Goal: Task Accomplishment & Management: Complete application form

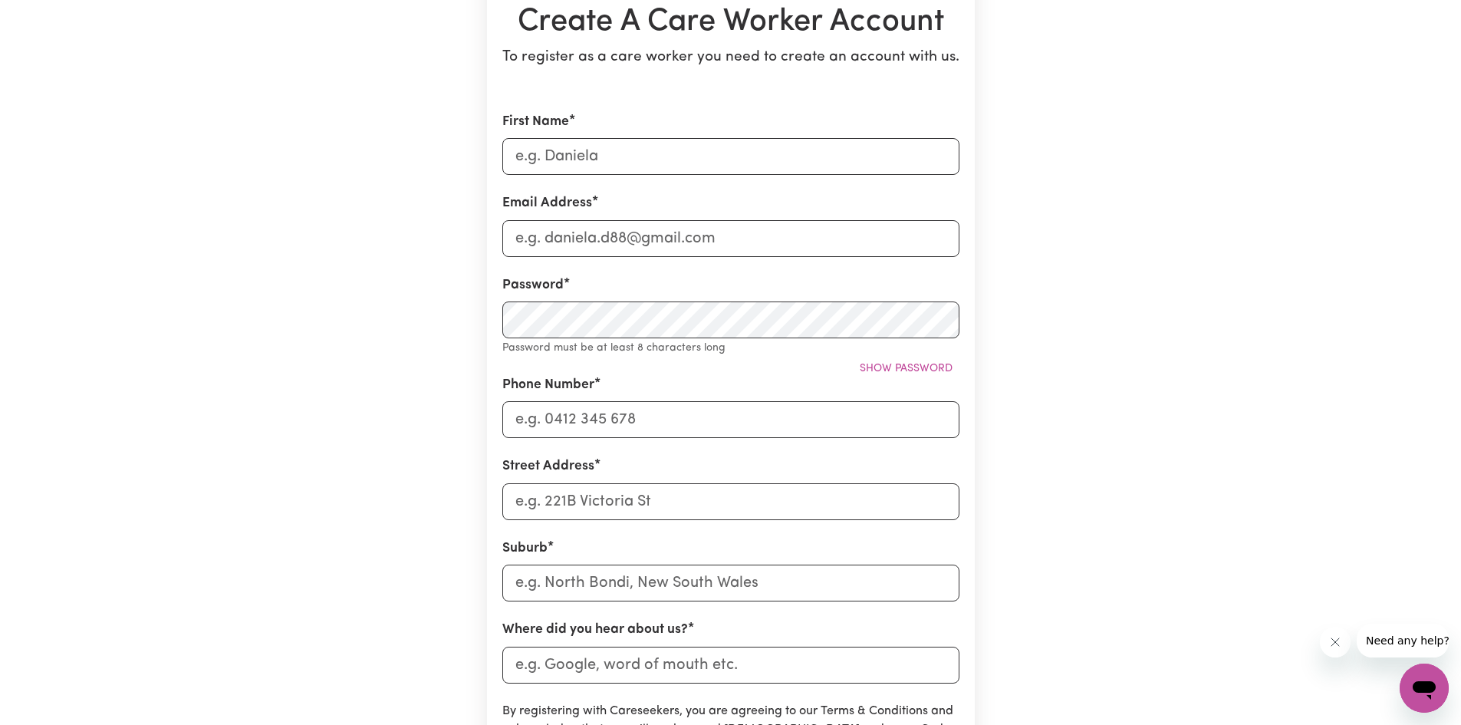
scroll to position [153, 0]
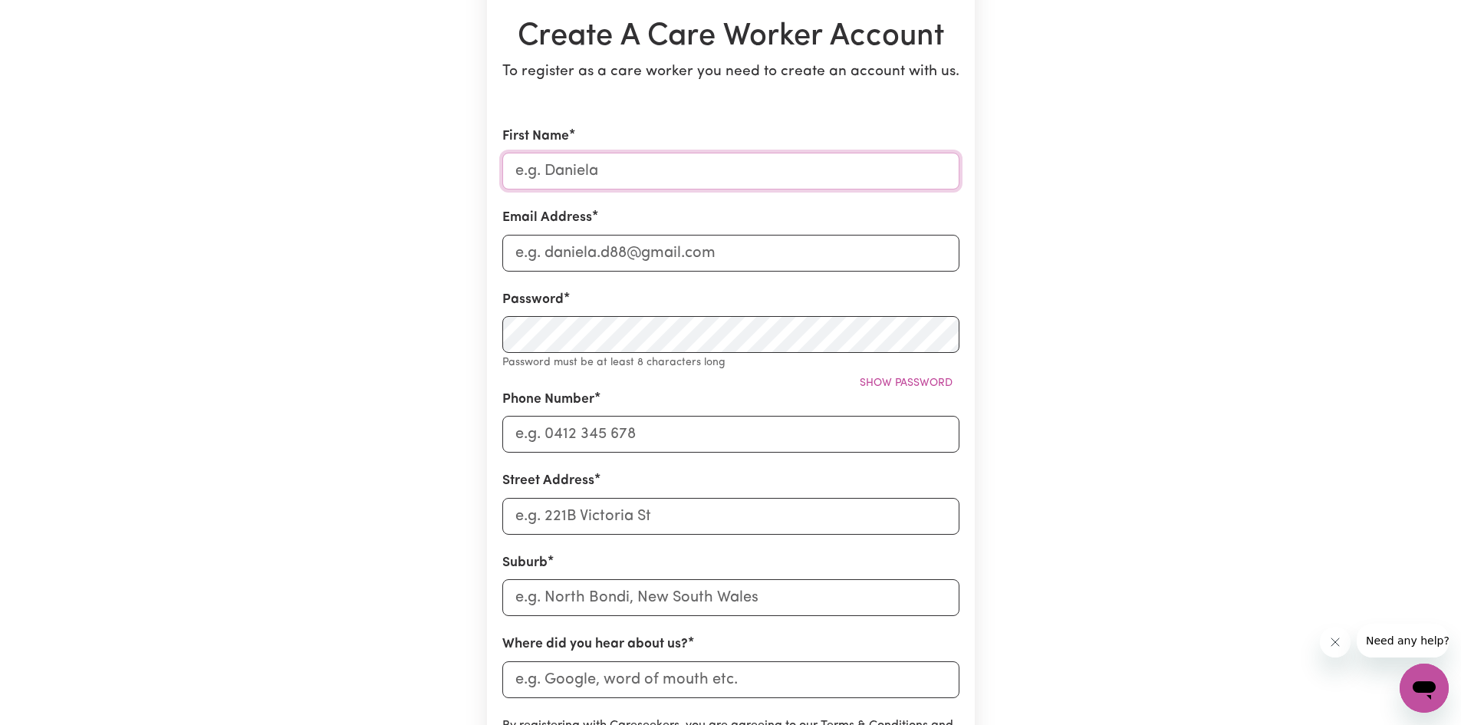
click at [600, 175] on input "First Name" at bounding box center [730, 171] width 457 height 37
type input "Inna"
click at [537, 248] on input "Email Address" at bounding box center [730, 253] width 457 height 37
type input "[EMAIL_ADDRESS][DOMAIN_NAME]"
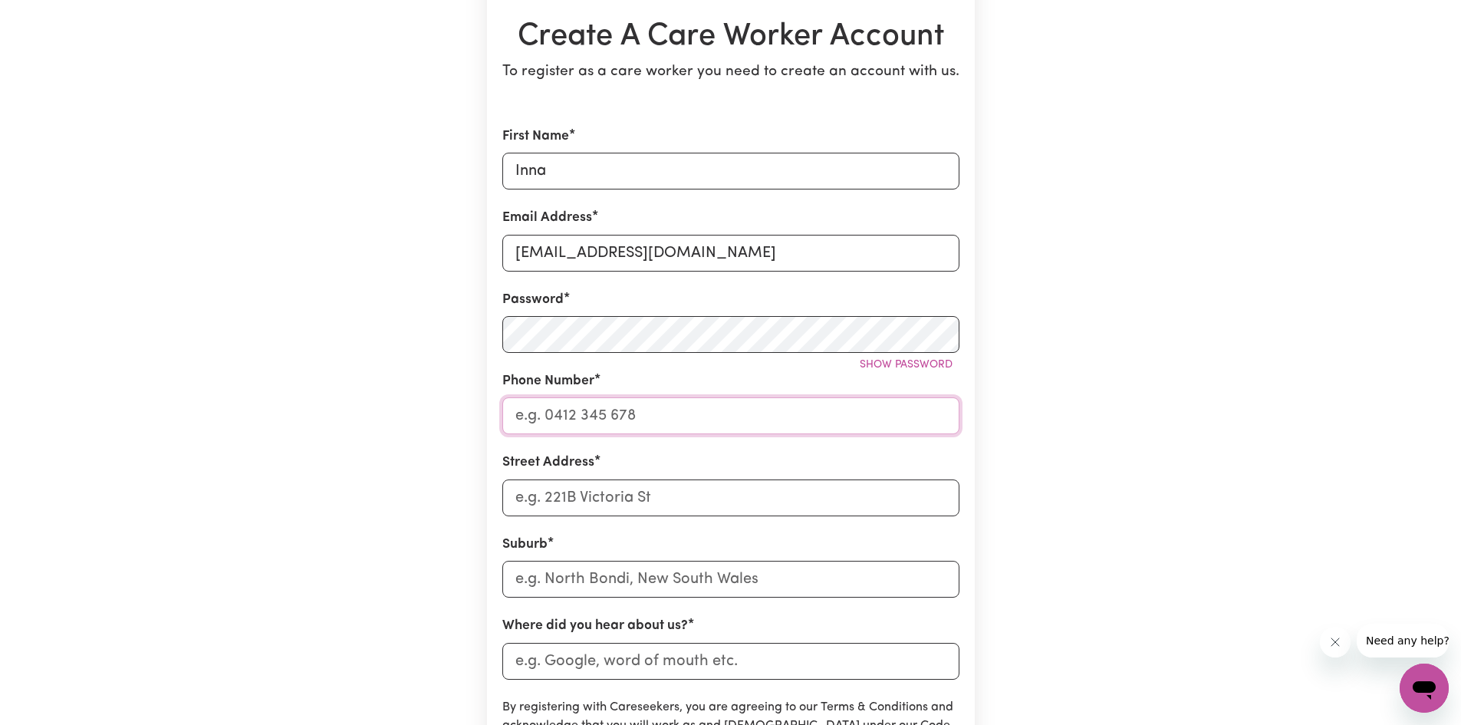
click at [602, 416] on input "Phone Number" at bounding box center [730, 415] width 457 height 37
type input "0482390143"
click at [561, 491] on input "Street Address" at bounding box center [730, 497] width 457 height 37
type input "[STREET_ADDRESS]"
click at [593, 576] on input "text" at bounding box center [730, 578] width 457 height 37
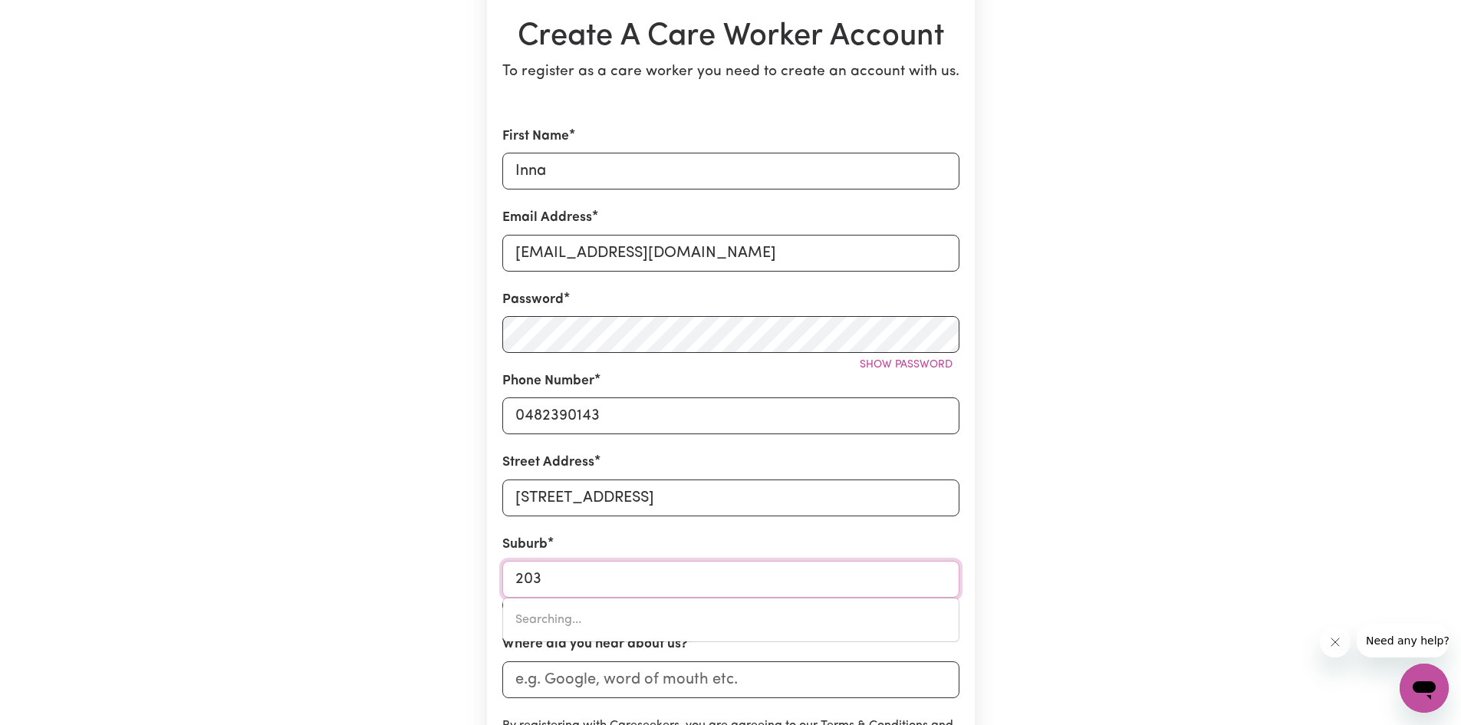
type input "2031"
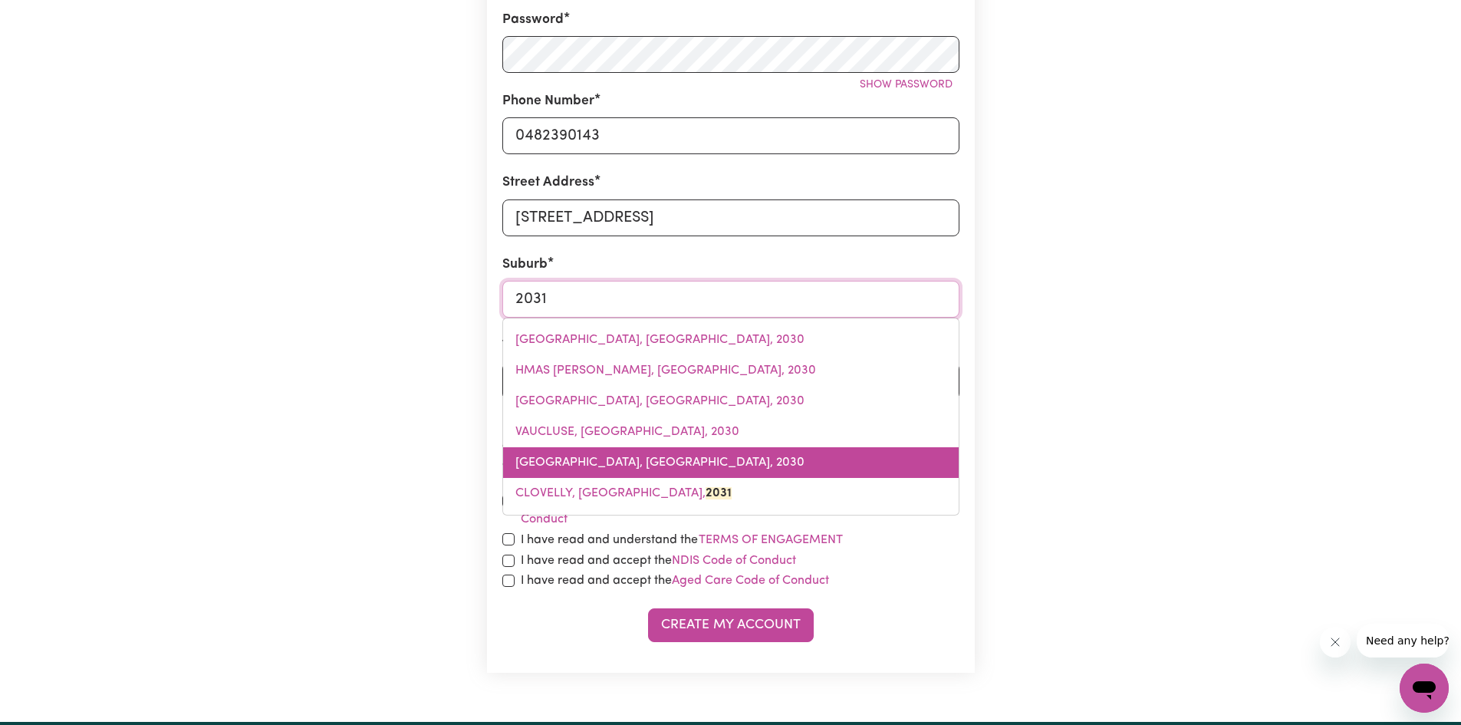
scroll to position [460, 0]
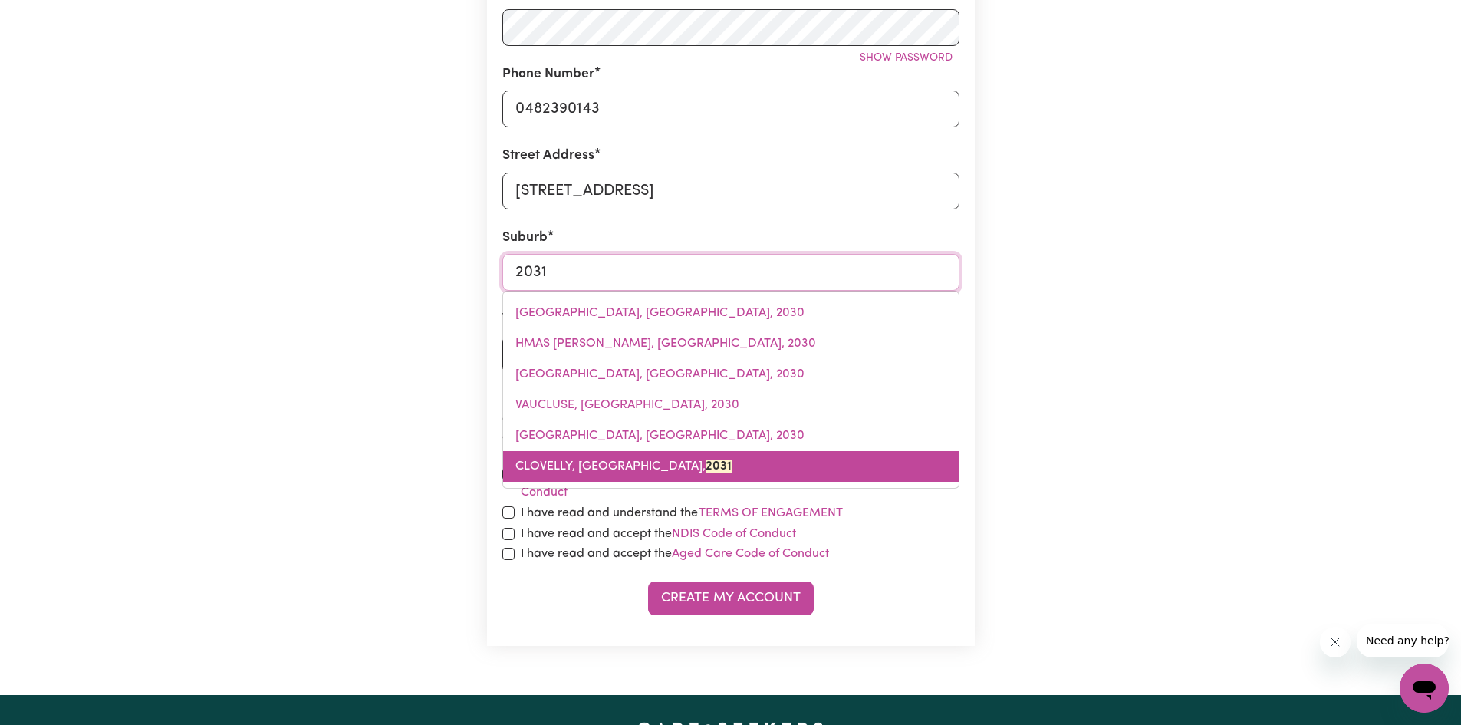
click at [705, 472] on mark "2031" at bounding box center [718, 466] width 26 height 12
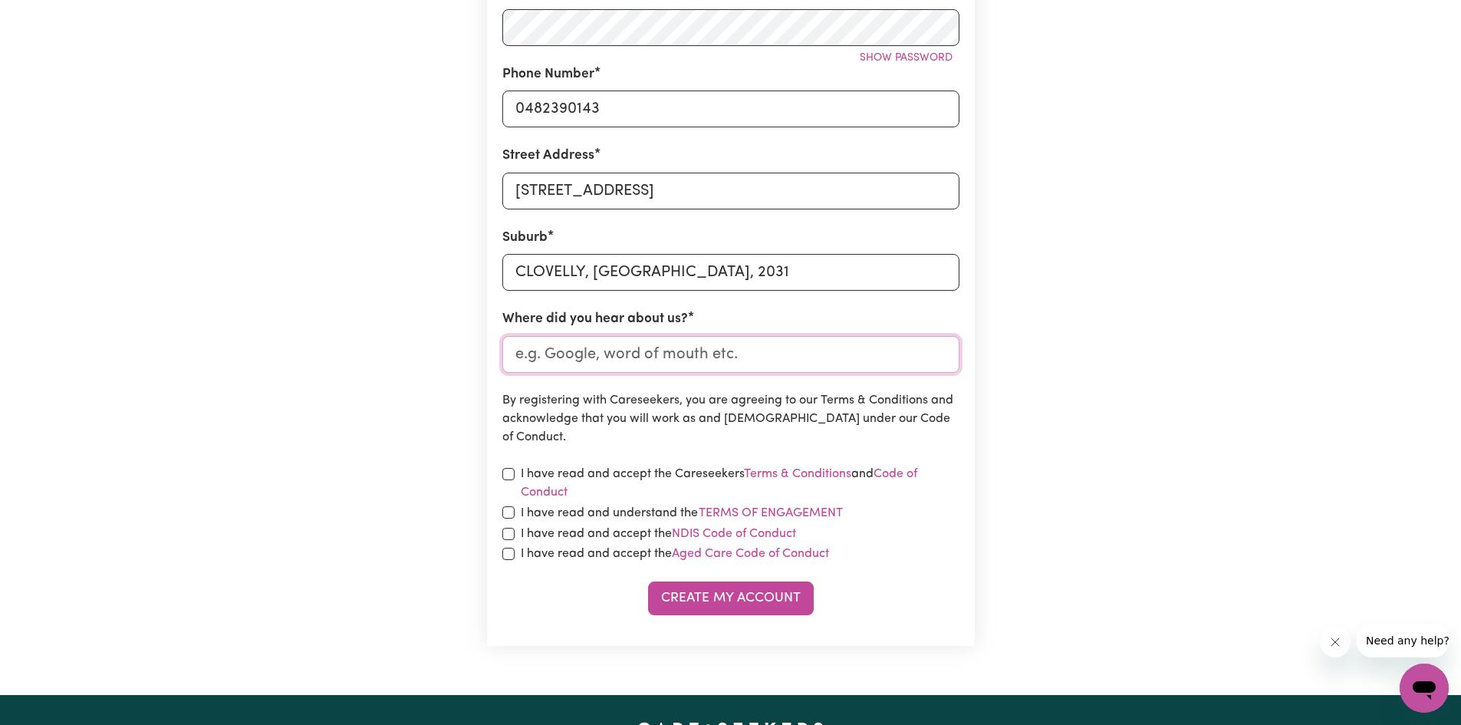
click at [630, 356] on input "Where did you hear about us?" at bounding box center [730, 354] width 457 height 37
click at [503, 476] on input "checkbox" at bounding box center [508, 474] width 12 height 12
checkbox input "true"
click at [509, 509] on input "checkbox" at bounding box center [508, 512] width 12 height 12
checkbox input "true"
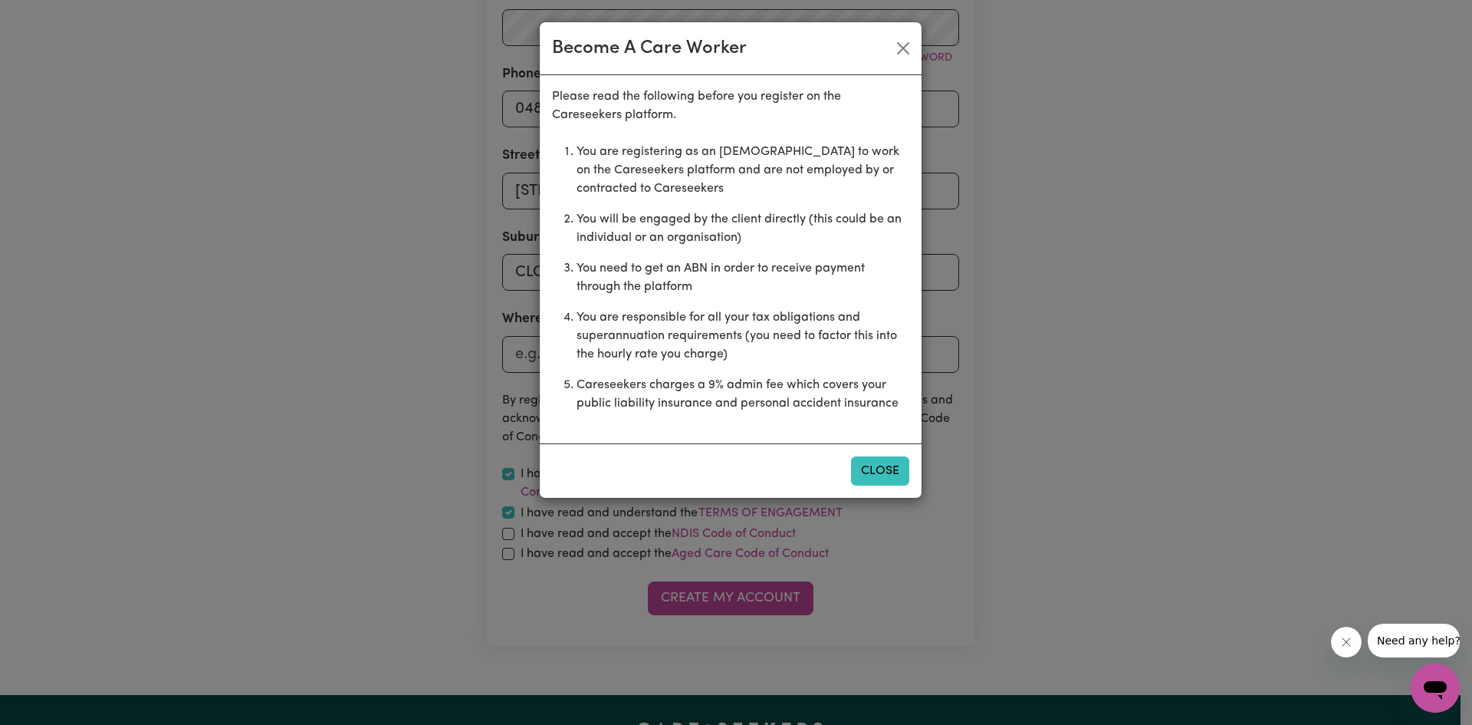
click at [878, 465] on button "Close" at bounding box center [880, 470] width 58 height 29
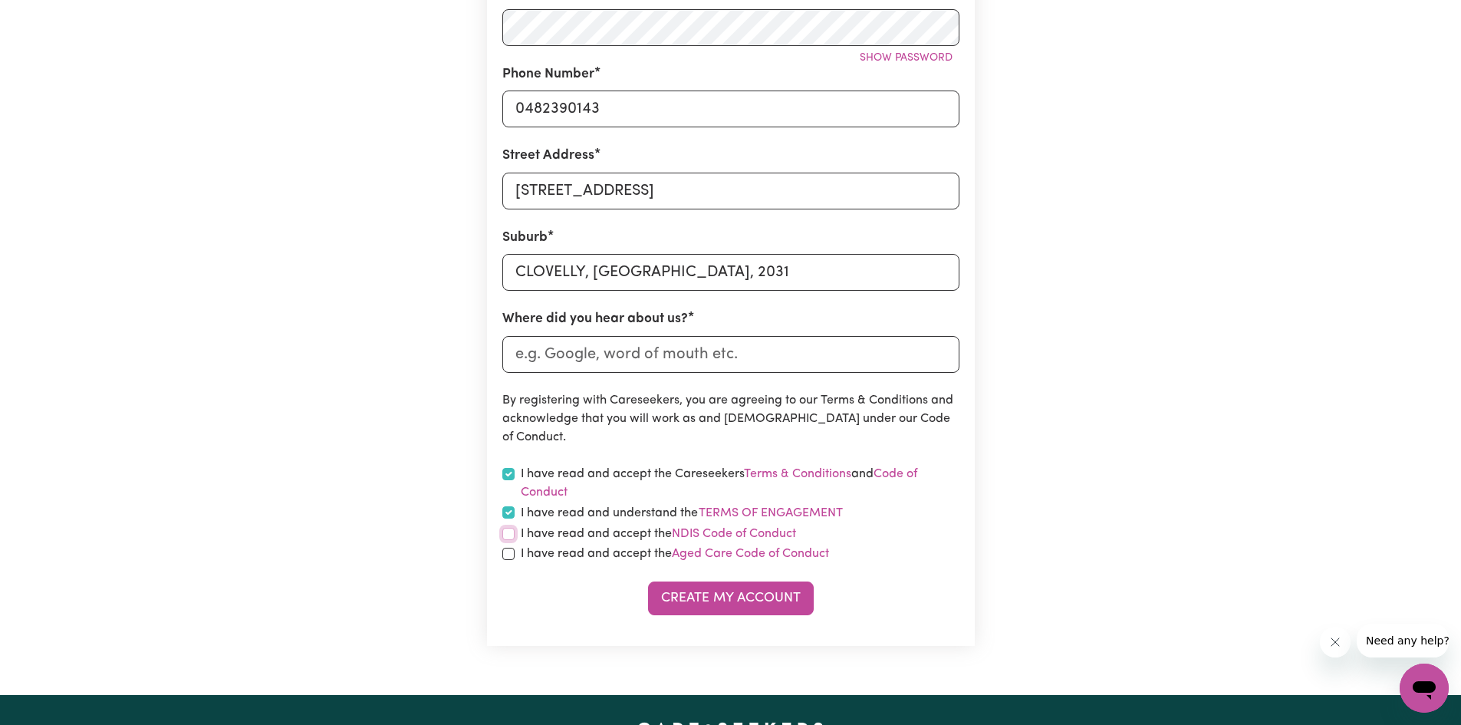
click at [509, 534] on input "checkbox" at bounding box center [508, 534] width 12 height 12
checkbox input "true"
click at [510, 554] on input "checkbox" at bounding box center [508, 553] width 12 height 12
checkbox input "true"
click at [693, 587] on button "Create My Account" at bounding box center [731, 598] width 166 height 34
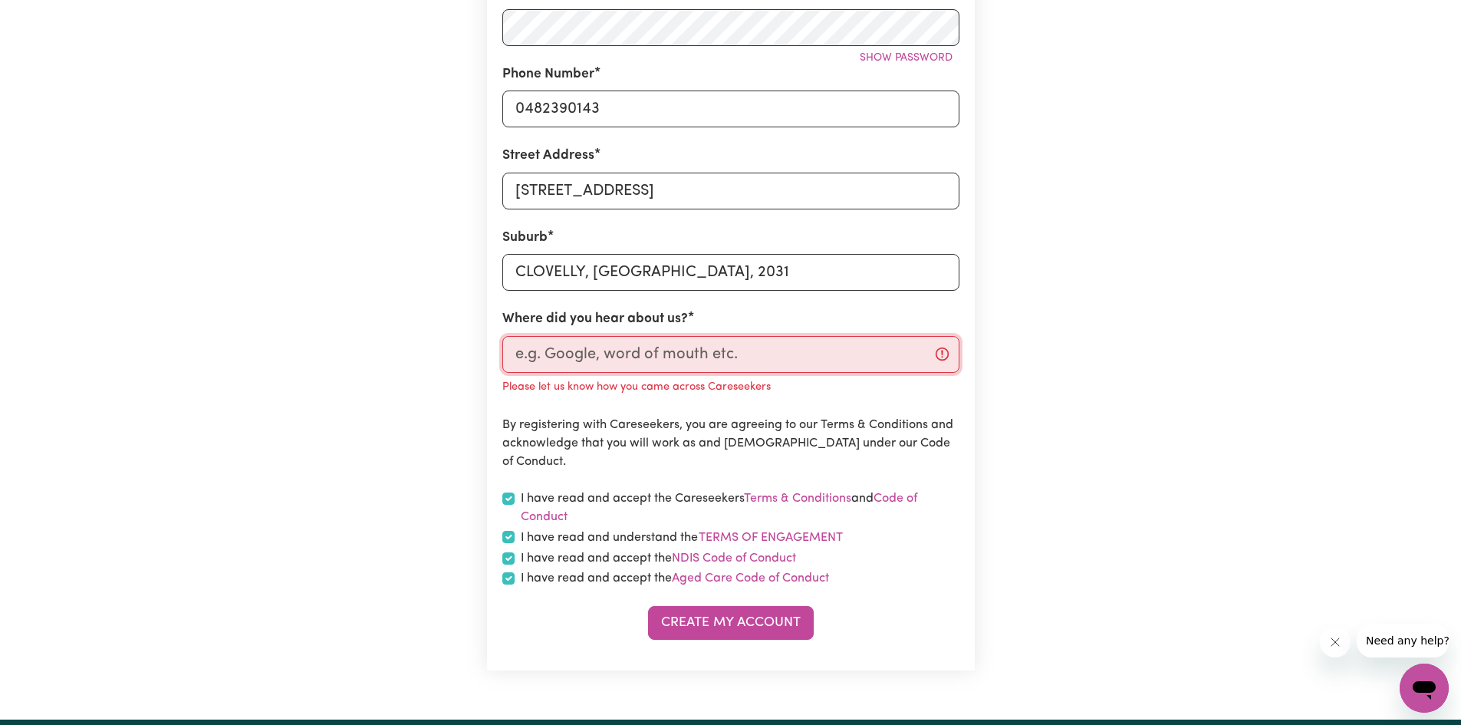
click at [682, 360] on input "Where did you hear about us?" at bounding box center [730, 354] width 457 height 37
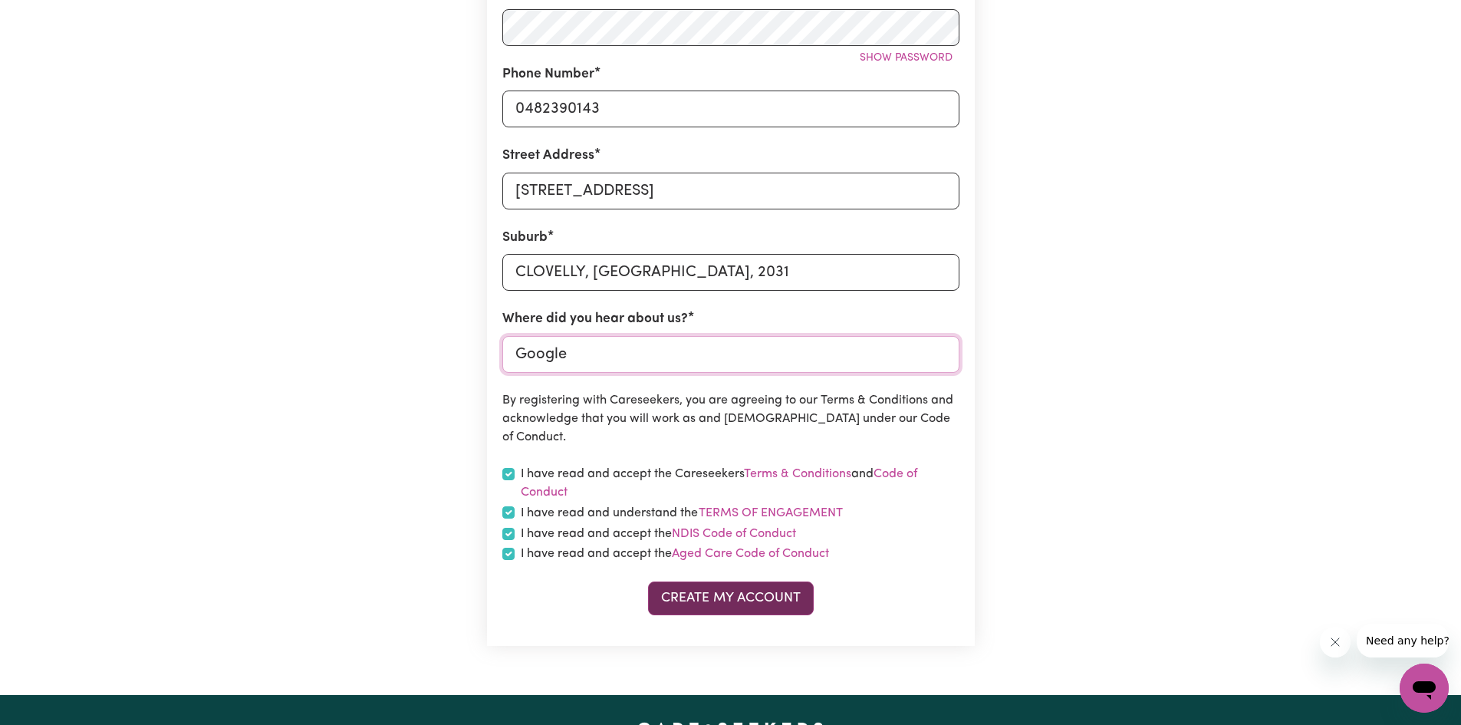
type input "Google"
click at [718, 595] on button "Create My Account" at bounding box center [731, 598] width 166 height 34
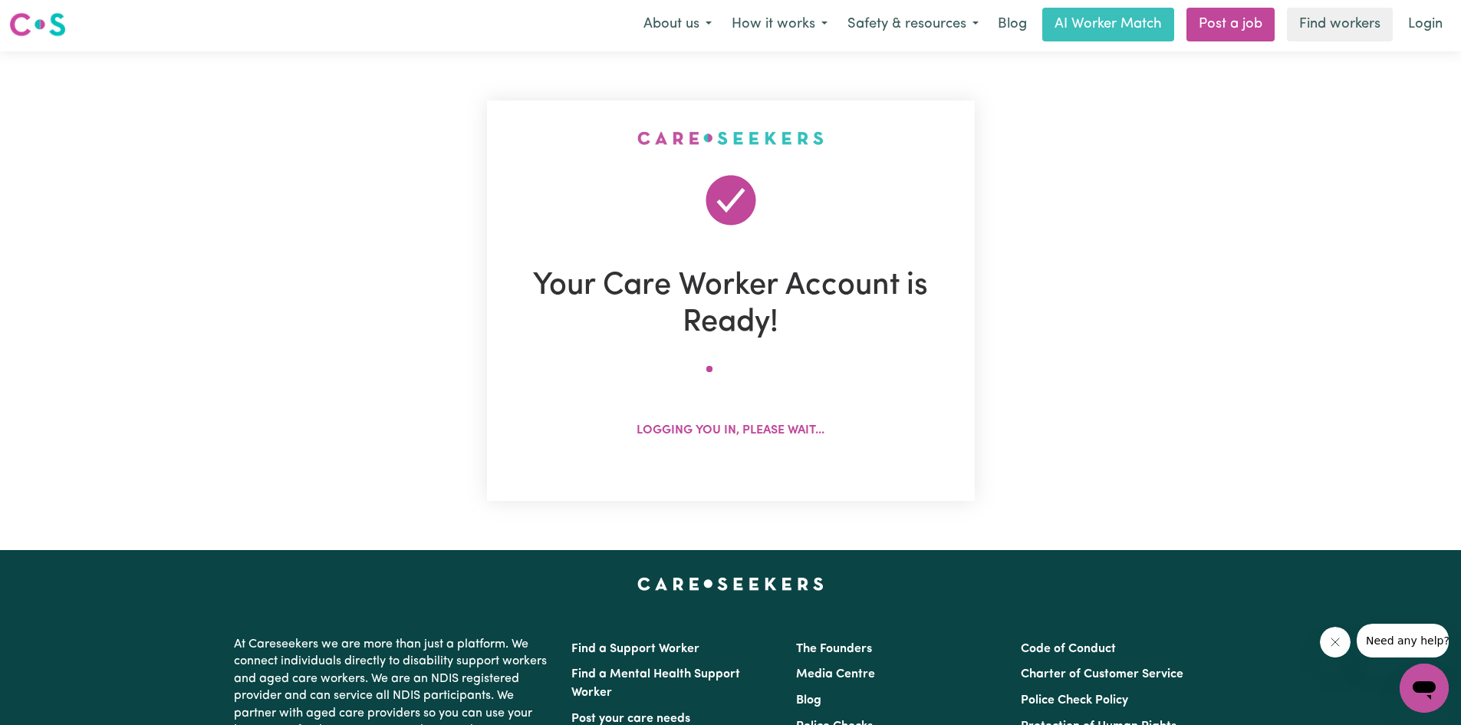
scroll to position [0, 0]
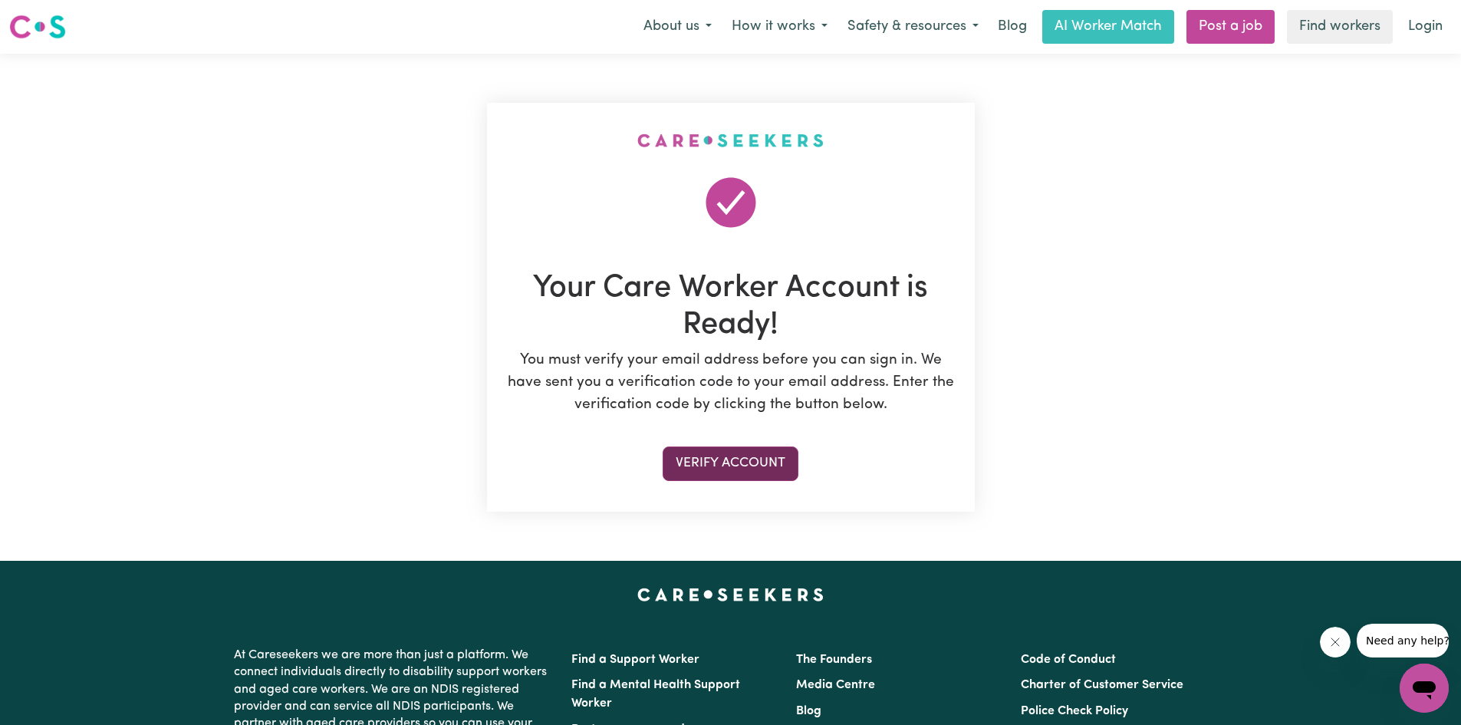
click at [747, 462] on button "Verify Account" at bounding box center [730, 463] width 136 height 34
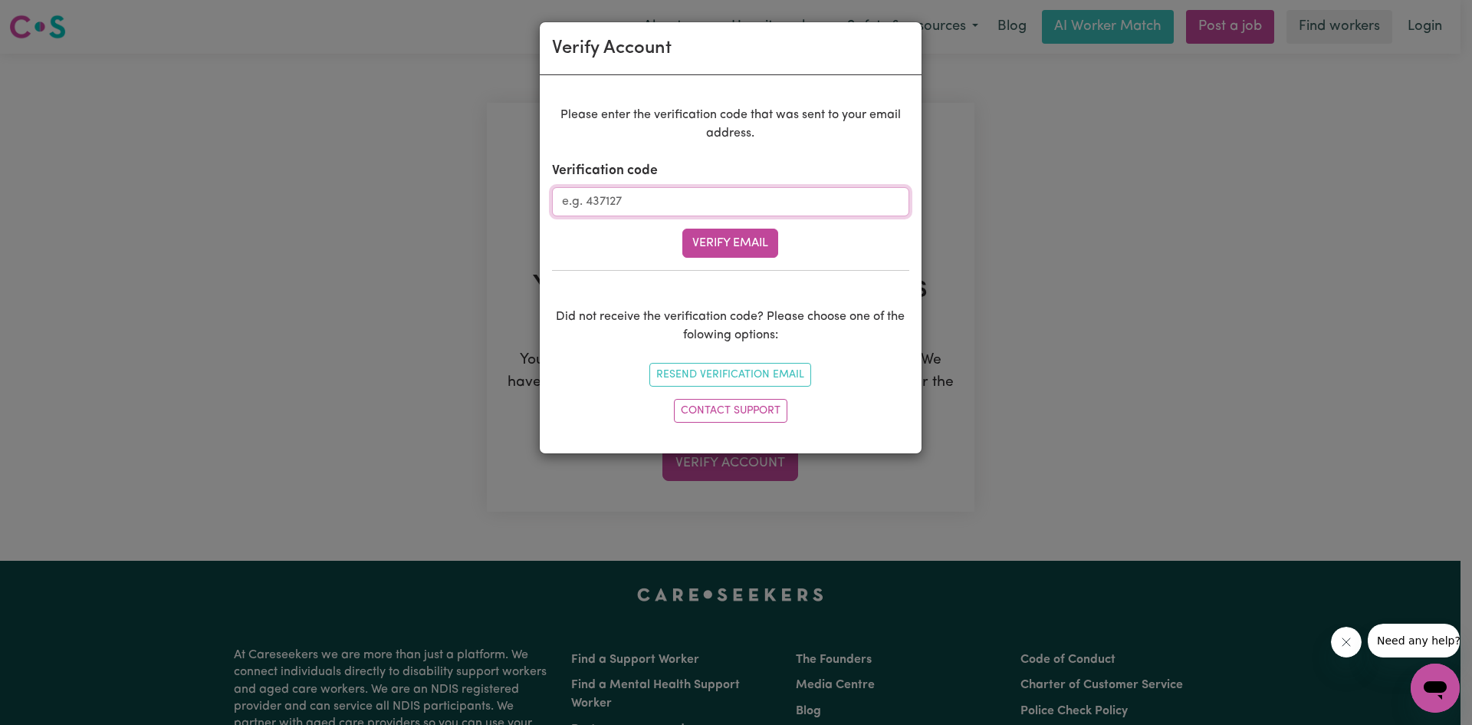
click at [690, 211] on input "Verification code" at bounding box center [730, 201] width 357 height 29
paste input "510356"
type input "510356"
click at [745, 245] on button "Verify Email" at bounding box center [730, 242] width 96 height 29
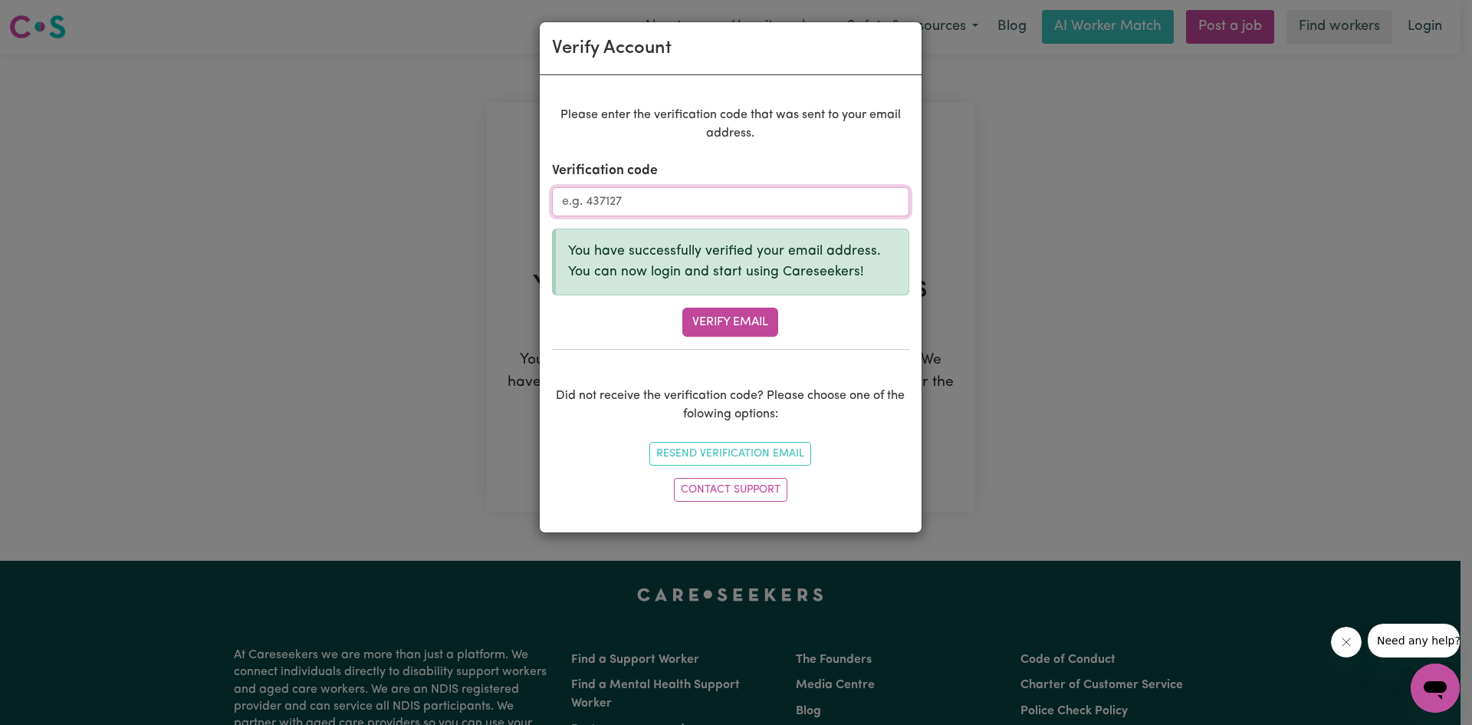
click at [696, 205] on input "Verification code" at bounding box center [730, 201] width 357 height 29
paste input "510356"
type input "510356"
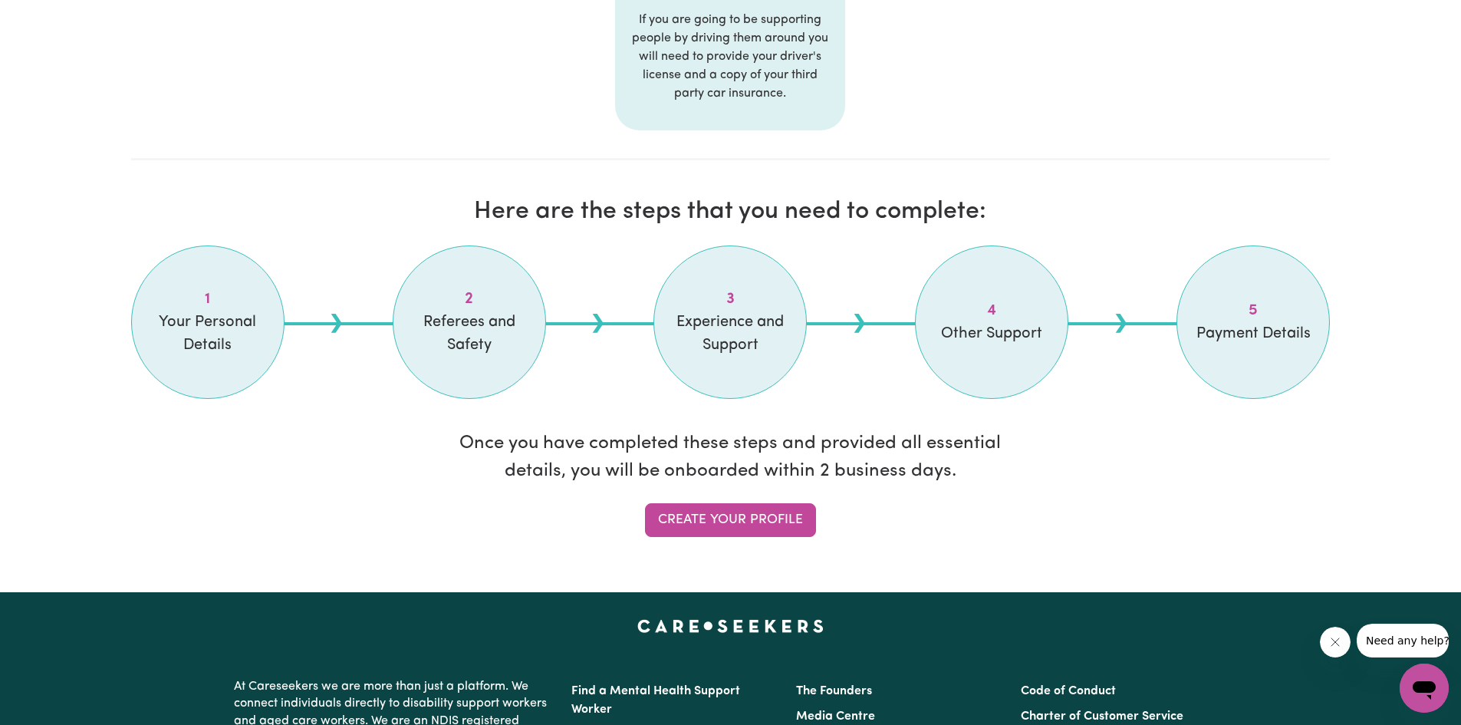
scroll to position [1073, 0]
